Goal: Navigation & Orientation: Find specific page/section

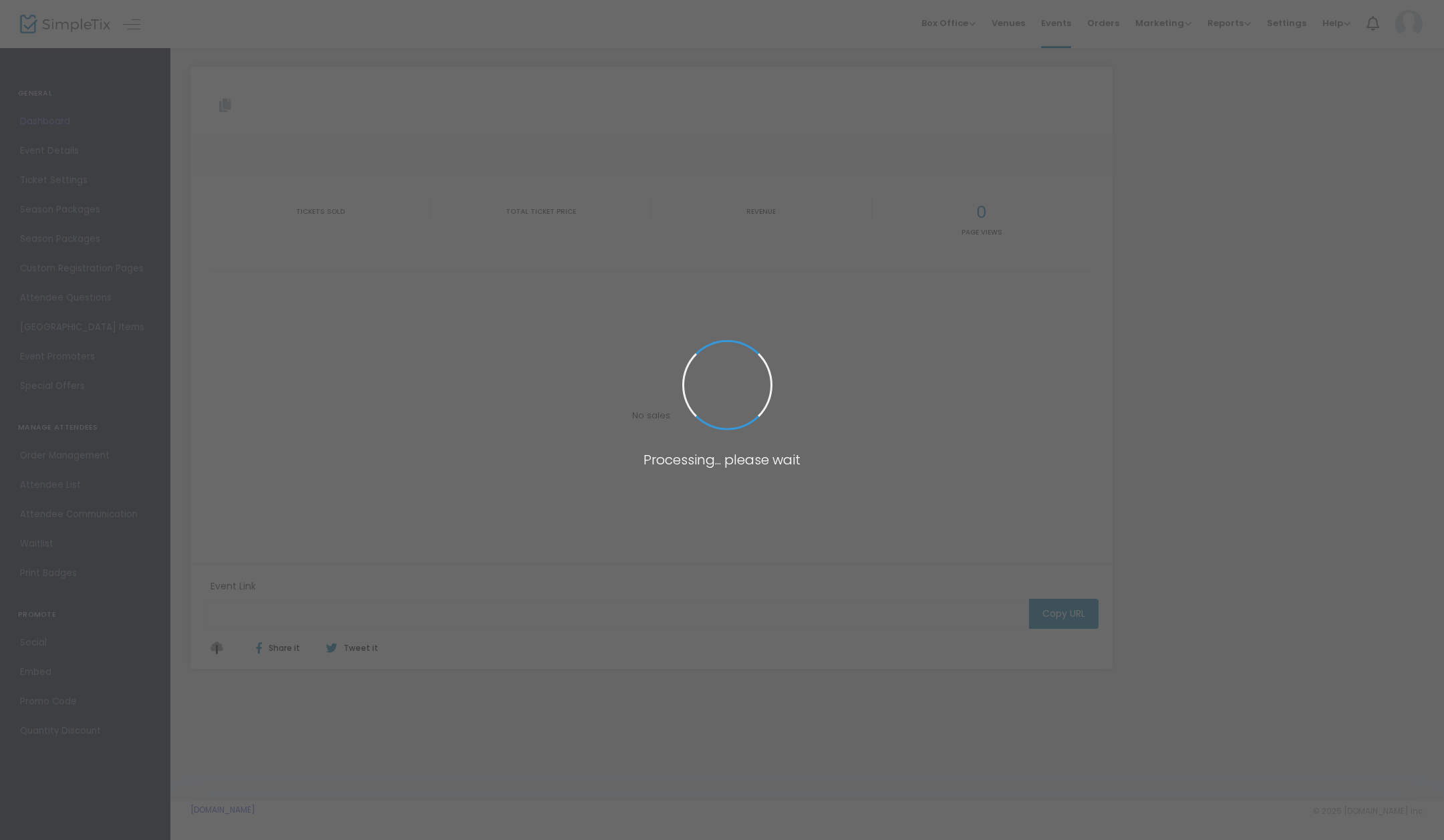
type input "https://www.simpletix.com/e/private-premiere-of-the-family-recipe-movi-tickets-…"
